Goal: Navigation & Orientation: Find specific page/section

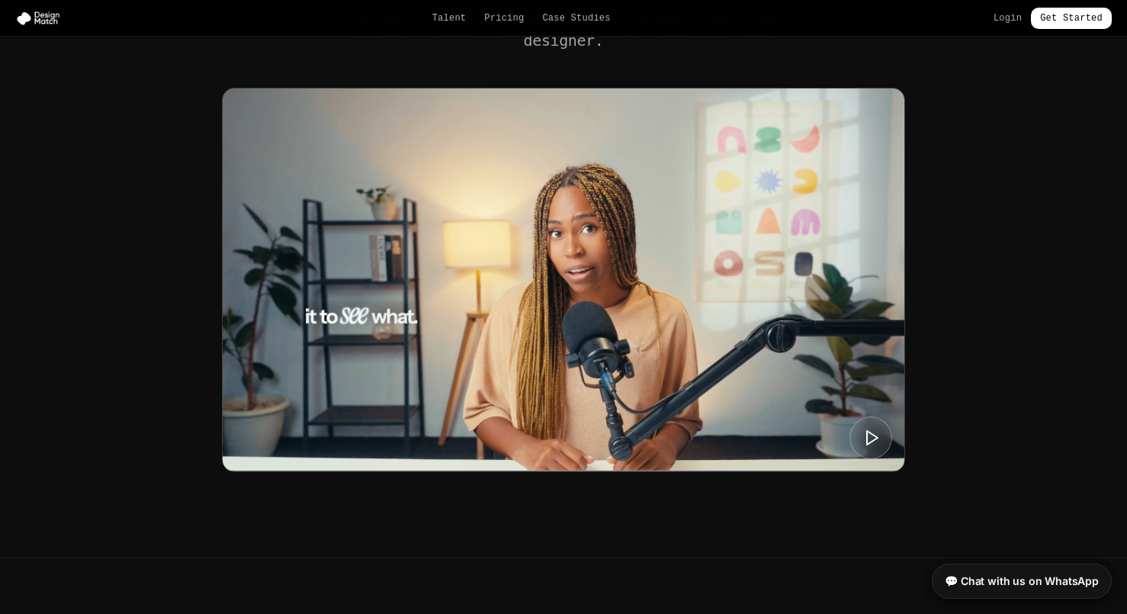
scroll to position [612, 0]
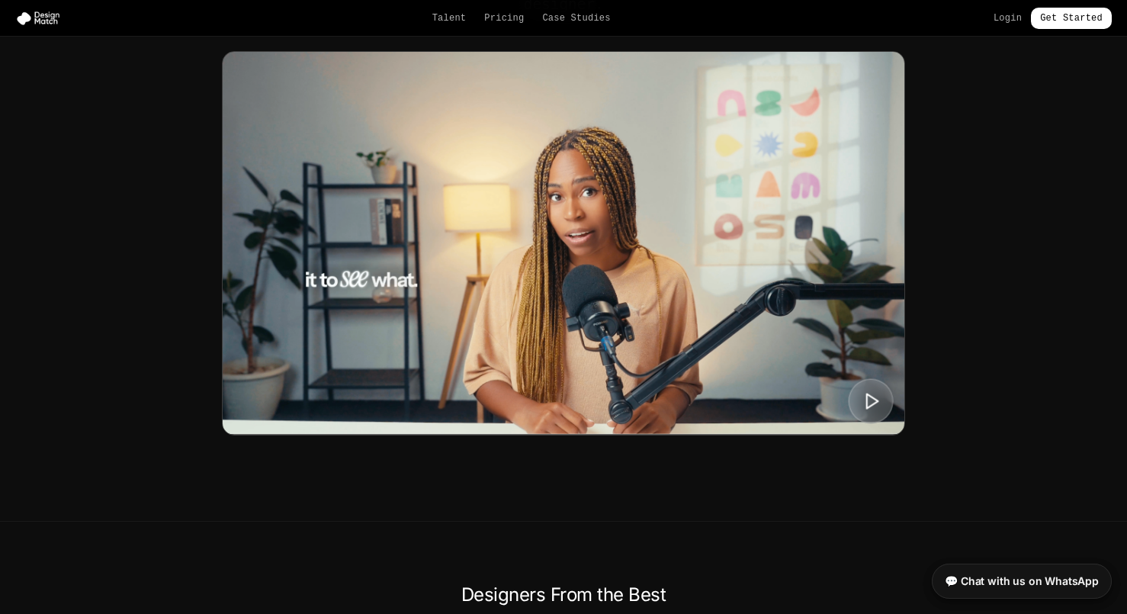
click at [875, 405] on icon at bounding box center [871, 400] width 19 height 19
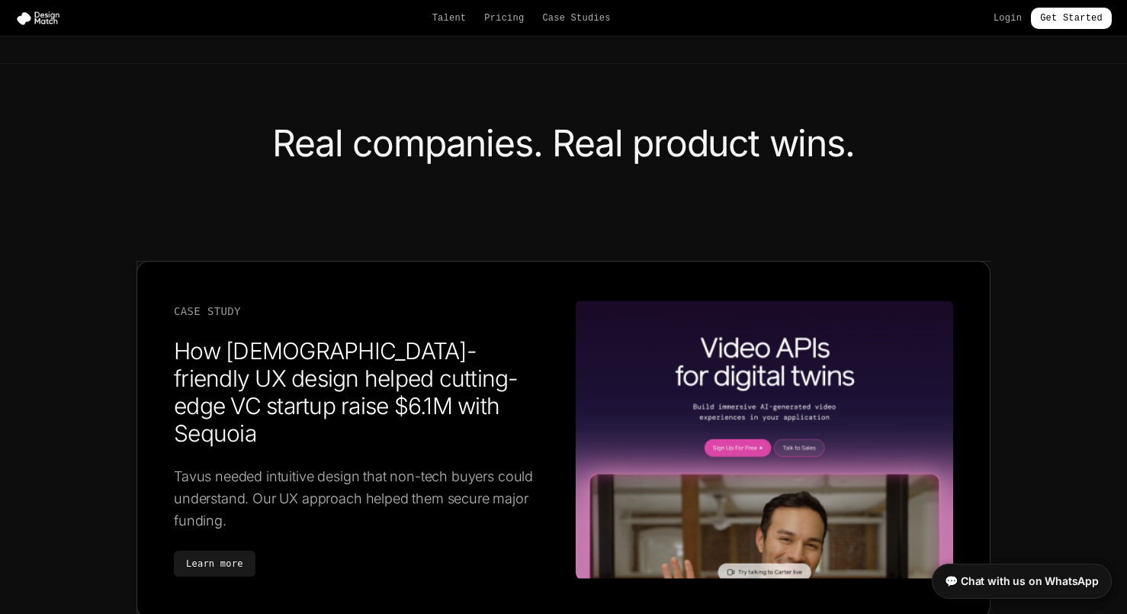
scroll to position [2220, 0]
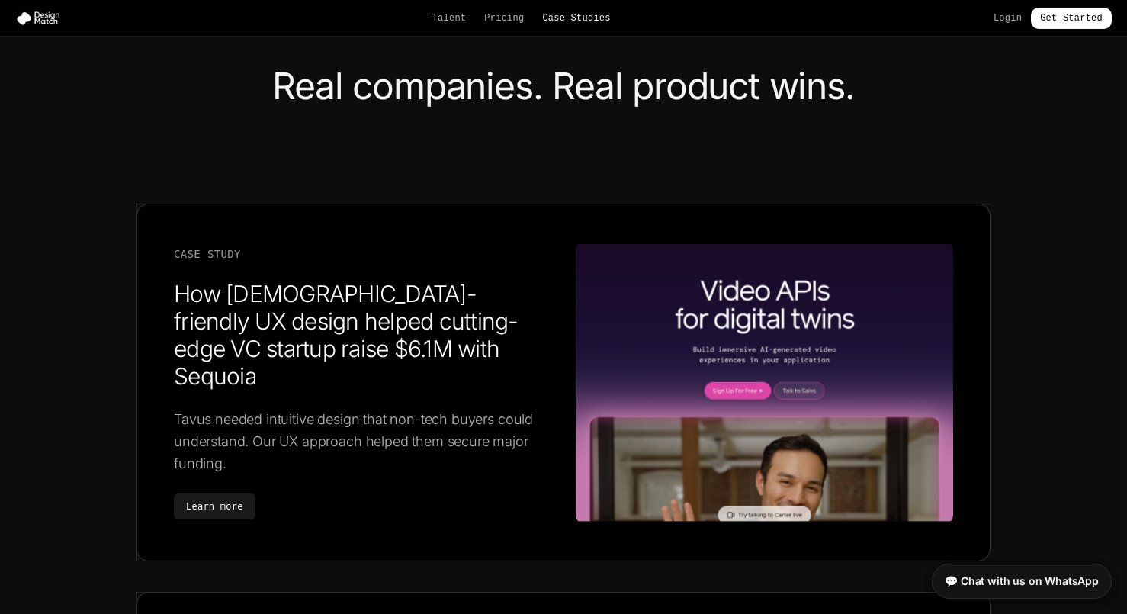
click at [597, 23] on link "Case Studies" at bounding box center [576, 18] width 68 height 12
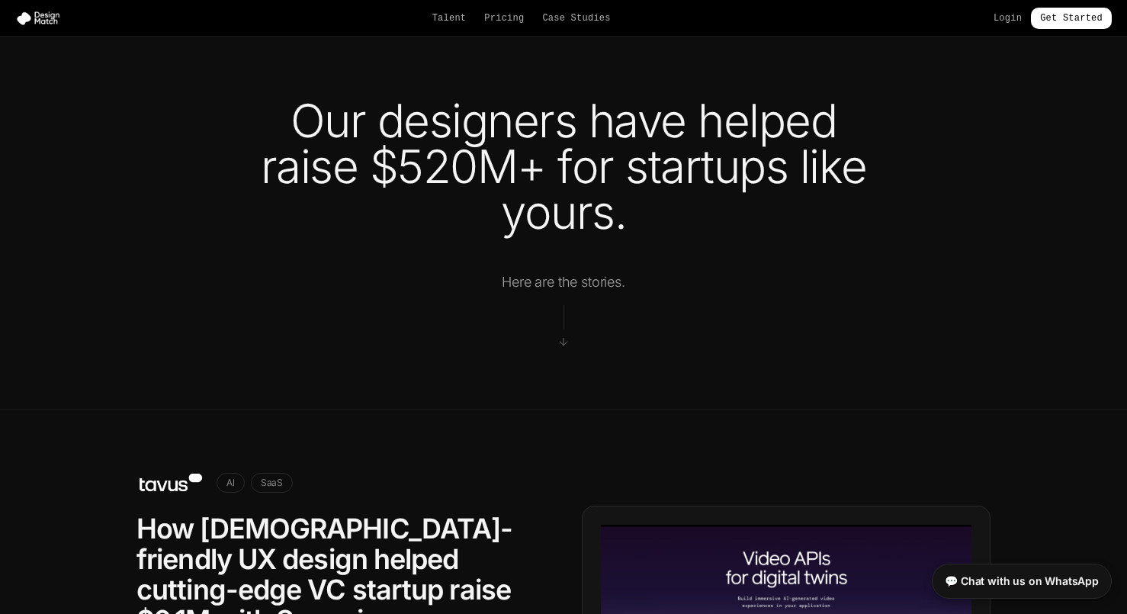
click at [47, 26] on div "Talent Pricing Case Studies Login Get Started" at bounding box center [563, 18] width 1127 height 21
click at [37, 15] on img at bounding box center [41, 18] width 52 height 15
